Goal: Go to known website: Access a specific website the user already knows

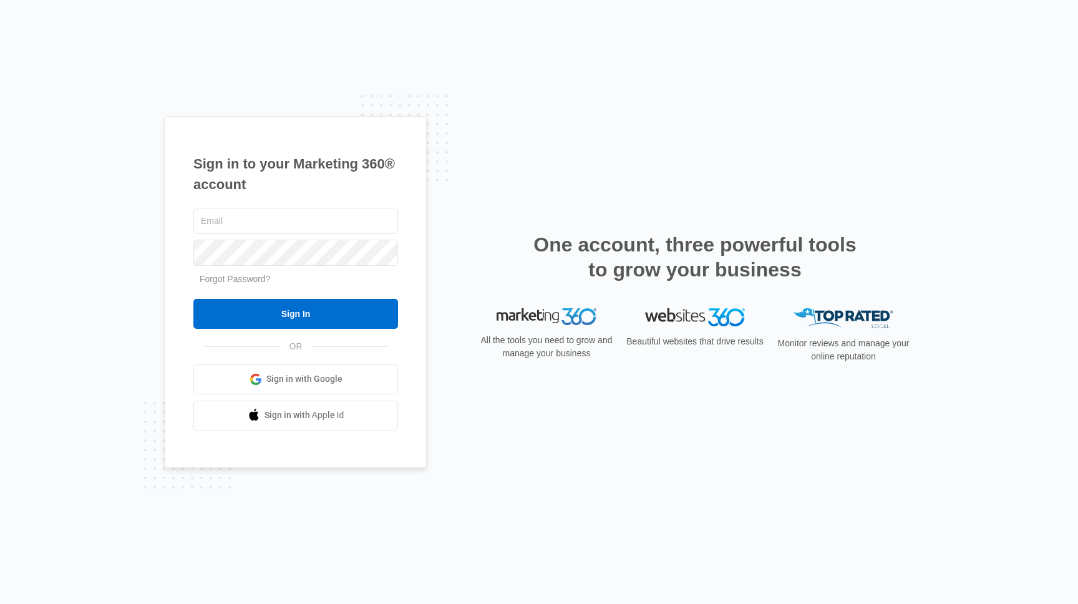
type input "[PERSON_NAME][EMAIL_ADDRESS][PERSON_NAME][DOMAIN_NAME]"
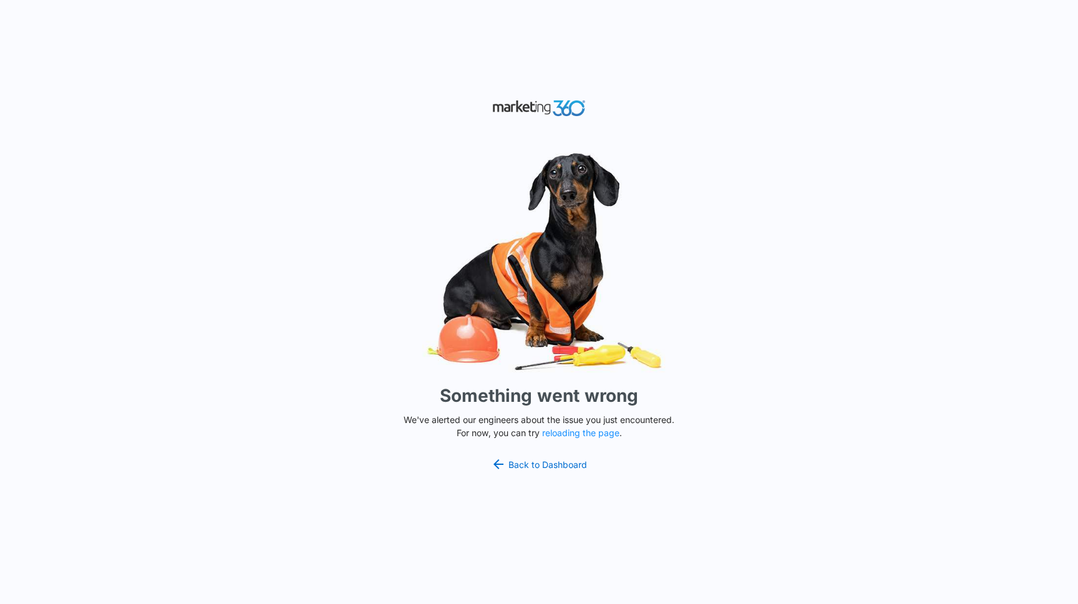
click at [566, 105] on img at bounding box center [539, 108] width 94 height 22
click at [544, 470] on link "Back to Dashboard" at bounding box center [539, 463] width 96 height 15
